Goal: Find contact information

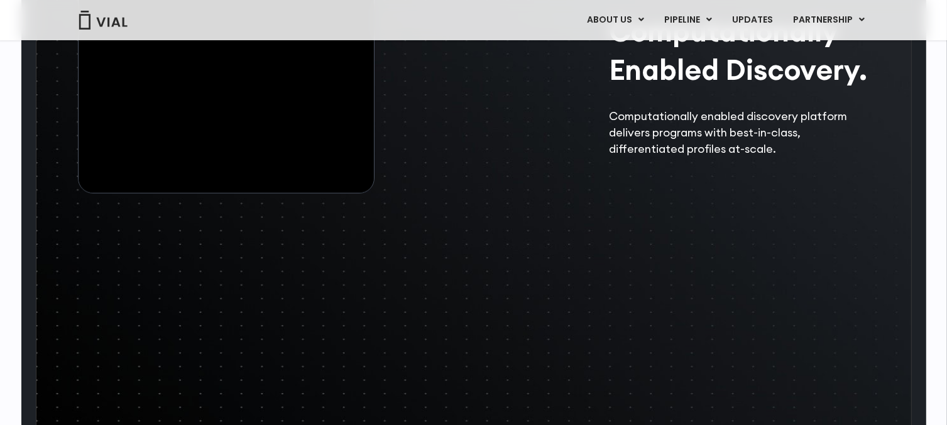
scroll to position [1984, 0]
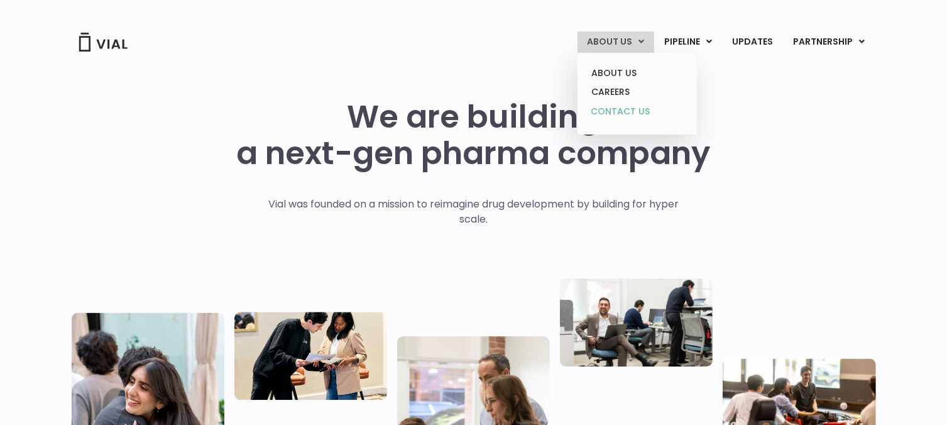
click at [625, 109] on link "CONTACT US" at bounding box center [637, 112] width 110 height 20
